Goal: Task Accomplishment & Management: Manage account settings

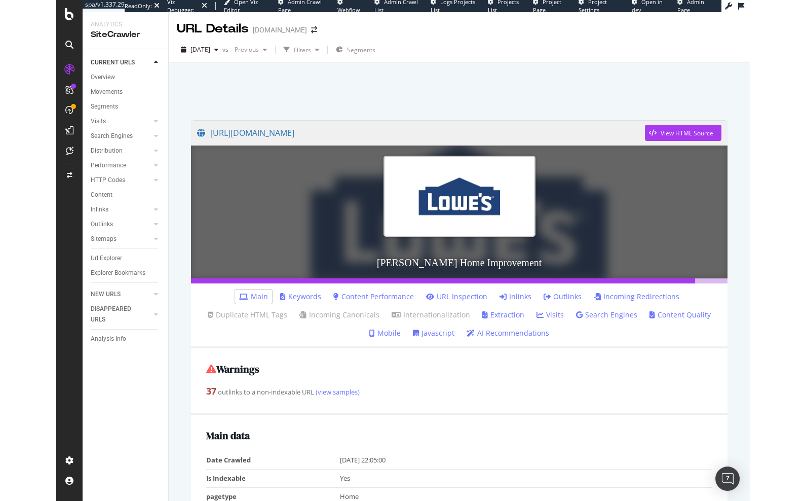
scroll to position [279, 0]
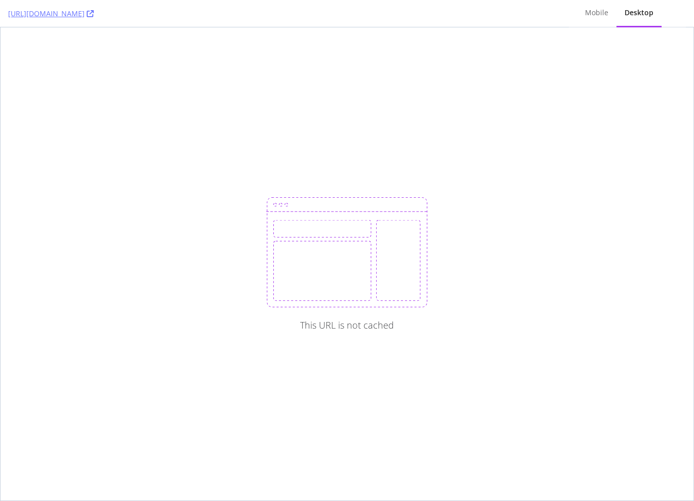
click at [290, 167] on div "This URL is not cached" at bounding box center [347, 263] width 693 height 473
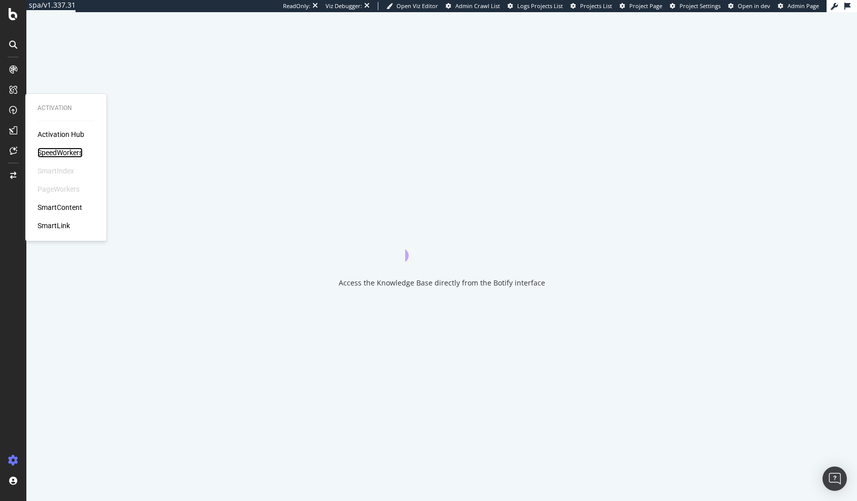
click at [69, 154] on div "SpeedWorkers" at bounding box center [60, 153] width 45 height 10
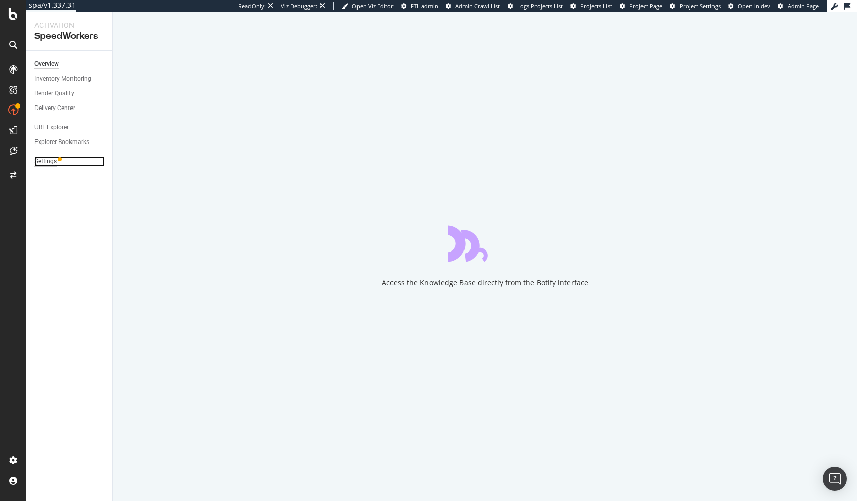
click at [40, 161] on div "Settings" at bounding box center [45, 161] width 22 height 11
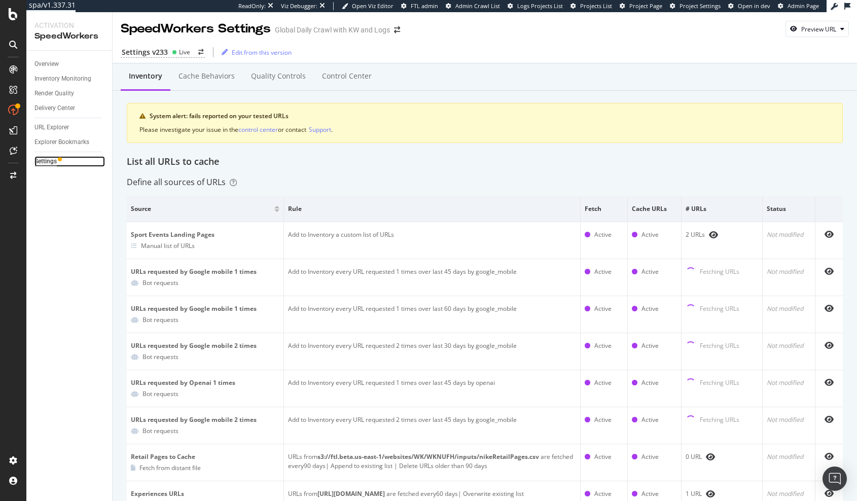
scroll to position [8, 0]
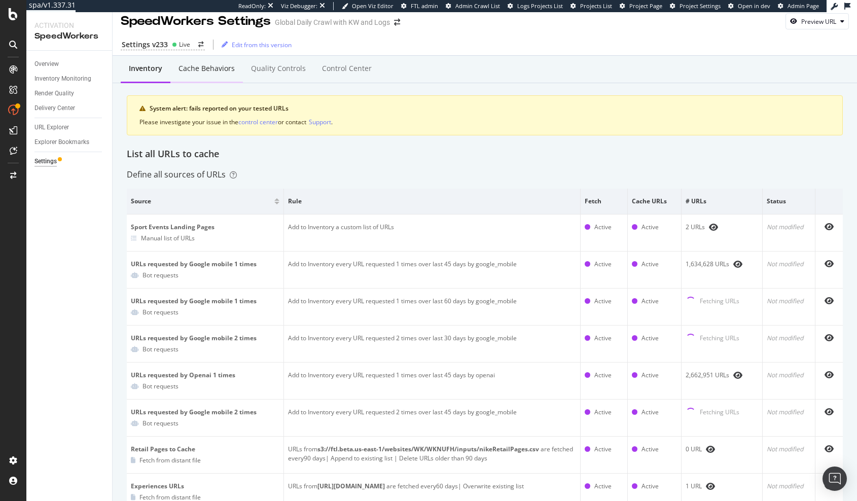
click at [220, 72] on div "Cache behaviors" at bounding box center [206, 68] width 56 height 10
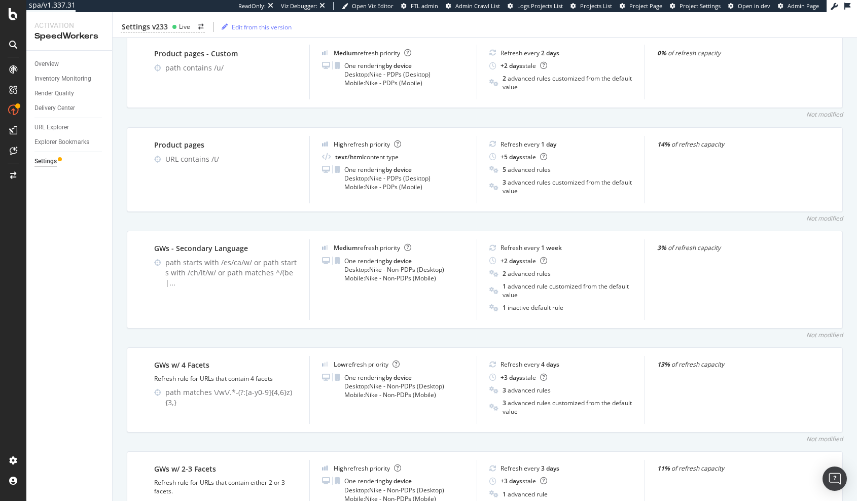
scroll to position [1147, 0]
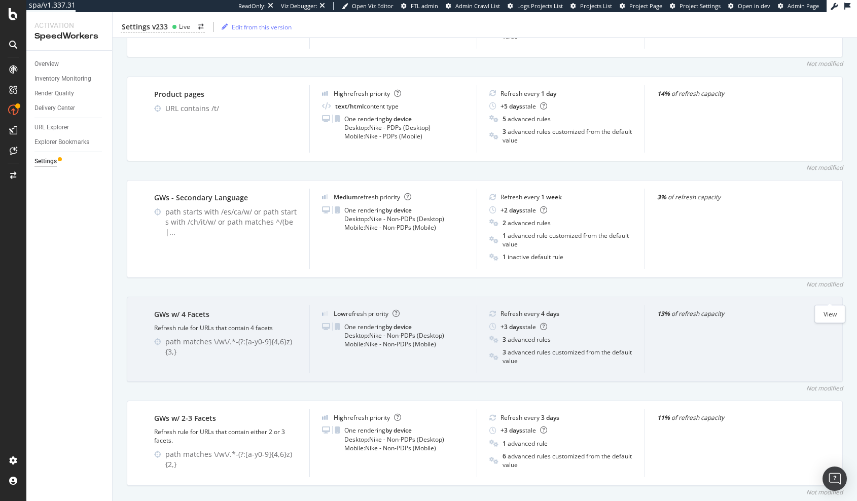
click at [827, 309] on icon "eye" at bounding box center [829, 313] width 9 height 8
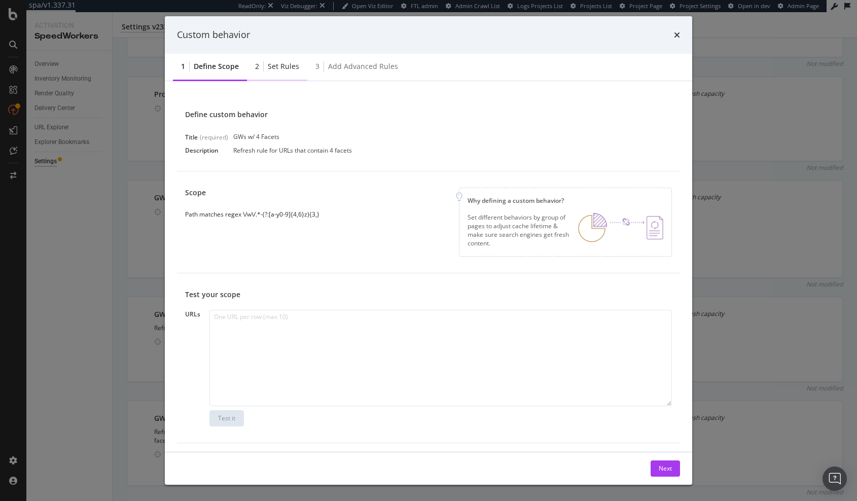
click at [277, 63] on div "Set rules" at bounding box center [283, 66] width 31 height 10
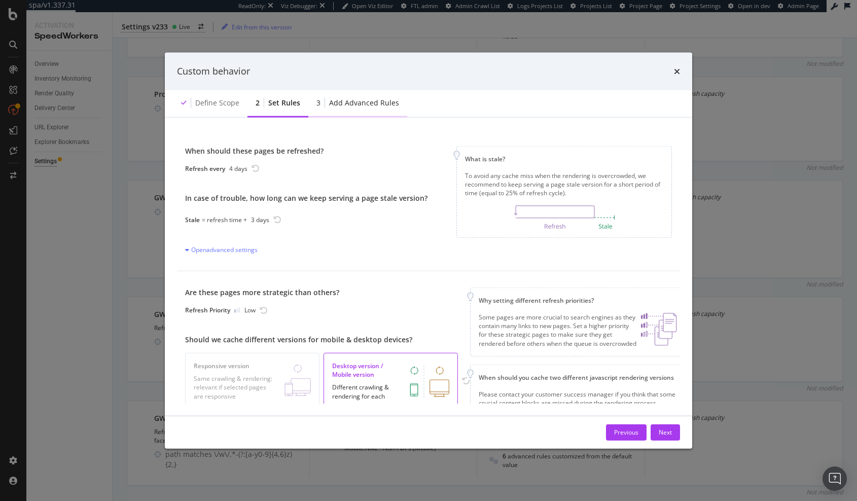
click at [374, 109] on div "3 Add advanced rules" at bounding box center [357, 103] width 99 height 28
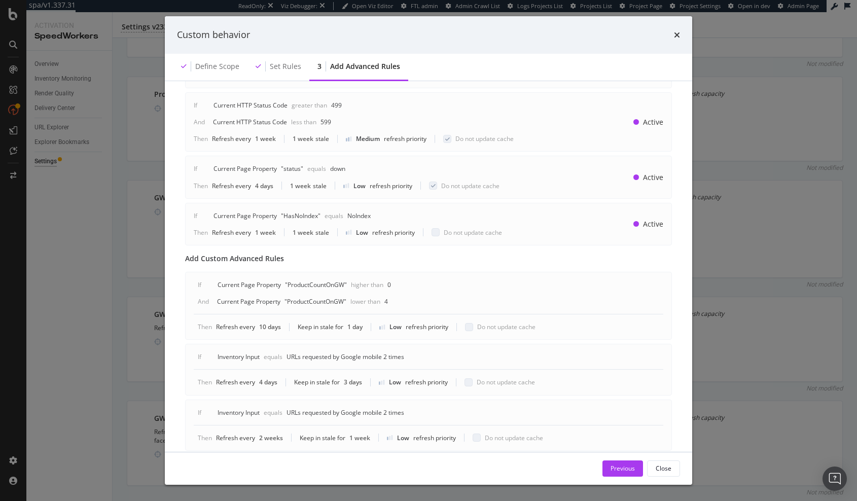
scroll to position [590, 0]
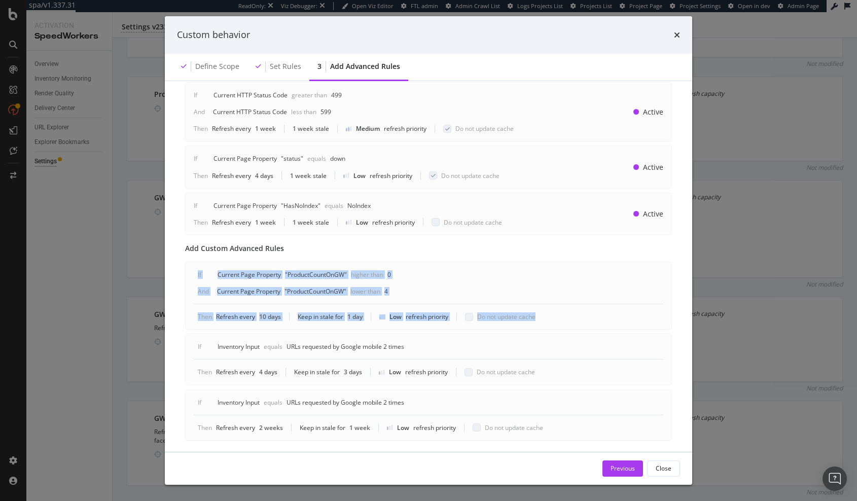
drag, startPoint x: 200, startPoint y: 250, endPoint x: 553, endPoint y: 301, distance: 356.4
click at [553, 301] on div "If Current Page Property " ProductCountOnGW " Higher Than 0 And Current Page Pr…" at bounding box center [428, 296] width 487 height 68
click at [401, 280] on div "If Current Page Property " ProductCountOnGW " Higher Than 0 And Current Page Pr…" at bounding box center [428, 287] width 469 height 34
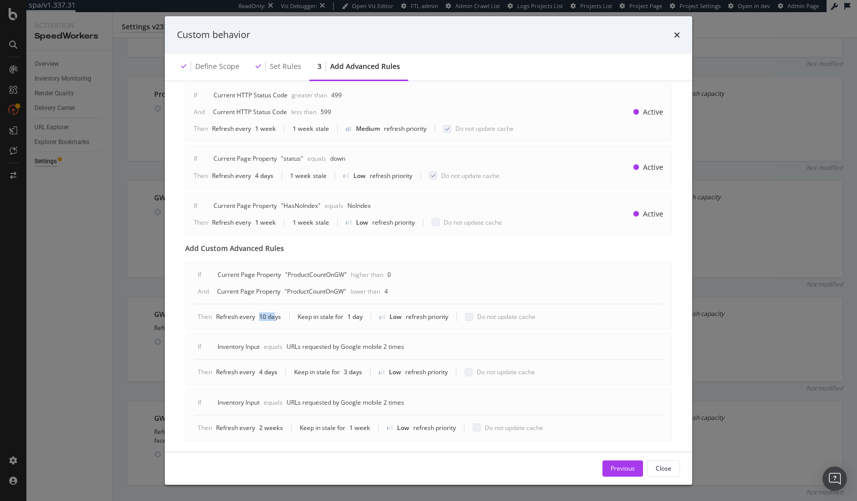
drag, startPoint x: 257, startPoint y: 300, endPoint x: 272, endPoint y: 300, distance: 15.2
click at [272, 312] on div "Refresh every 10 days" at bounding box center [248, 316] width 65 height 9
click at [711, 53] on div "Custom behavior Define scope Set rules 3 Add advanced rules Advanced rules allo…" at bounding box center [428, 250] width 857 height 501
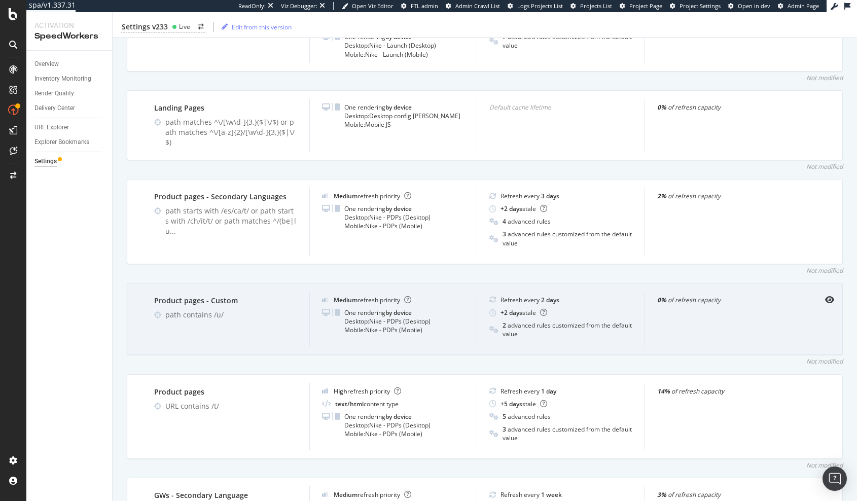
scroll to position [842, 0]
